Goal: Information Seeking & Learning: Learn about a topic

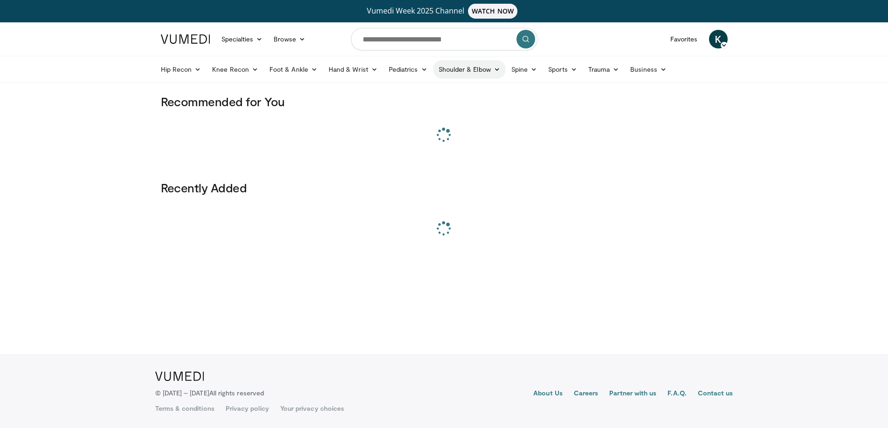
click at [471, 65] on link "Shoulder & Elbow" at bounding box center [469, 69] width 73 height 19
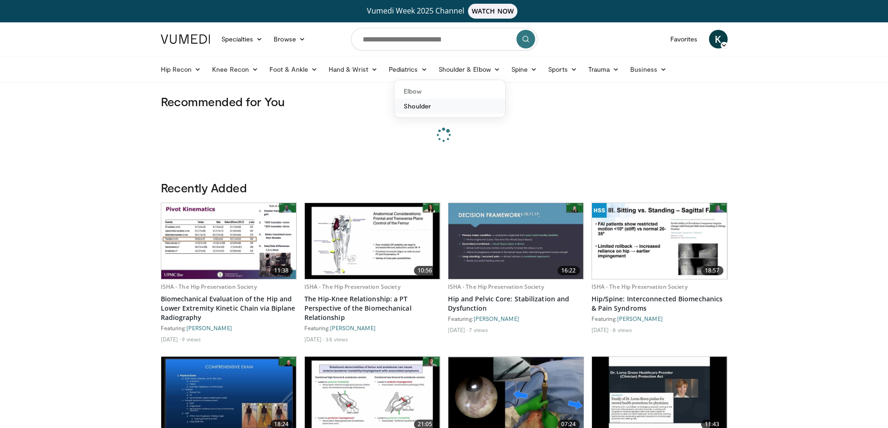
click at [427, 105] on link "Shoulder" at bounding box center [449, 106] width 111 height 15
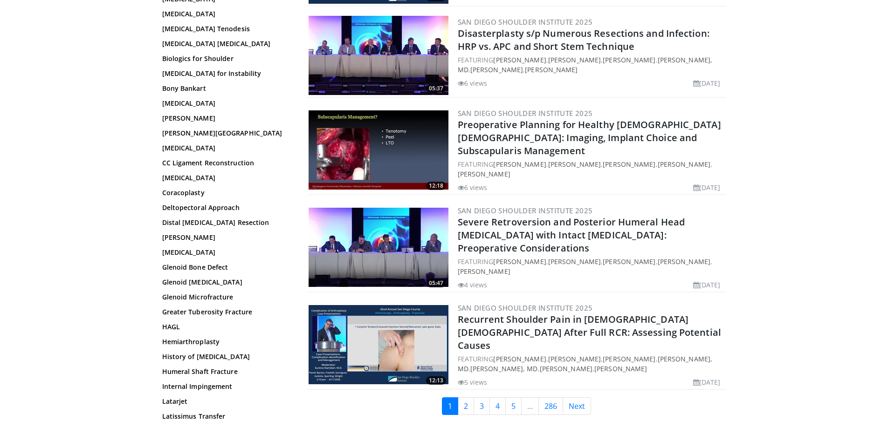
scroll to position [2207, 0]
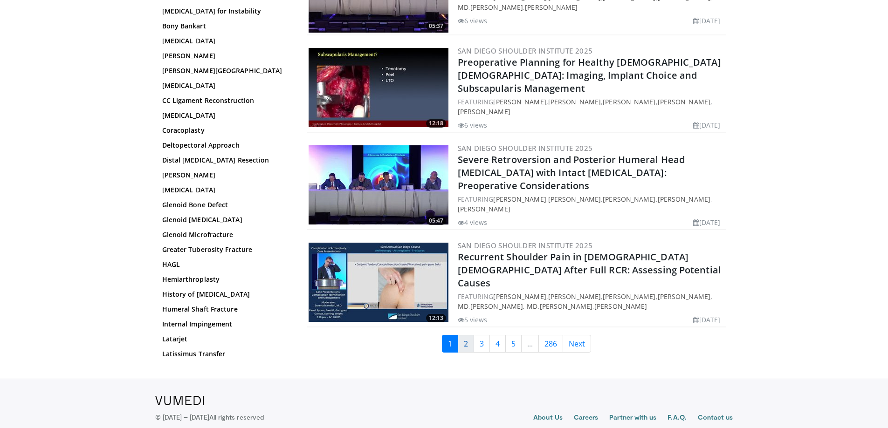
click at [461, 335] on link "2" at bounding box center [466, 344] width 16 height 18
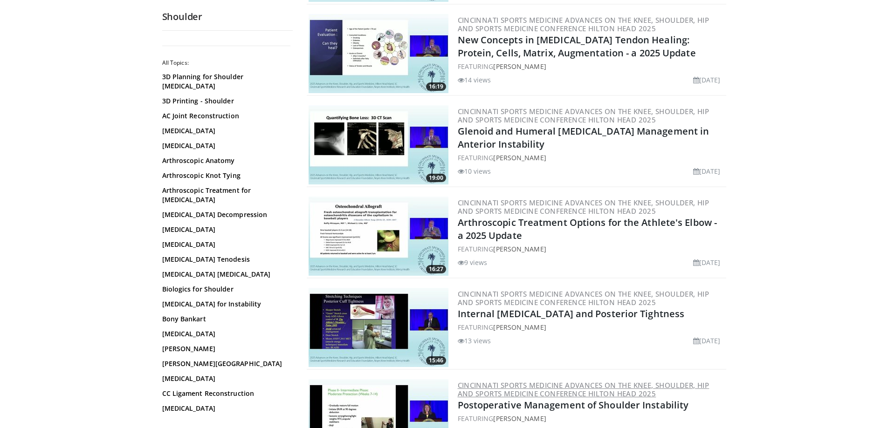
scroll to position [1351, 0]
